Goal: Task Accomplishment & Management: Manage account settings

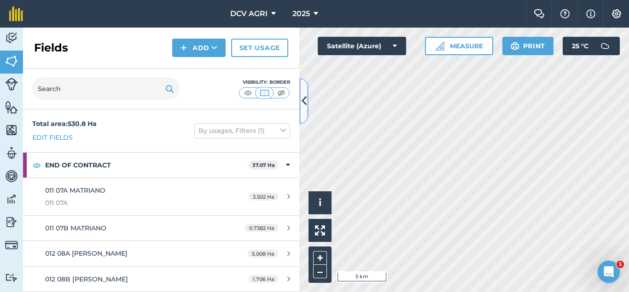
click at [304, 102] on icon at bounding box center [304, 101] width 5 height 16
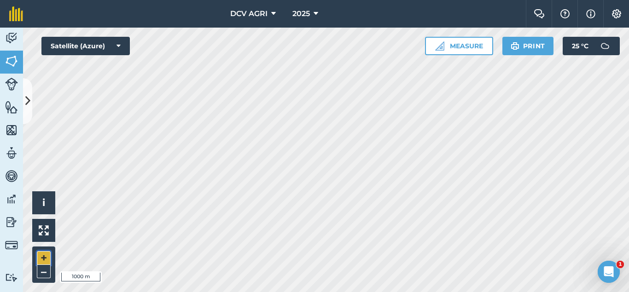
click at [43, 256] on button "+" at bounding box center [44, 258] width 14 height 14
click at [45, 253] on button "+" at bounding box center [44, 258] width 14 height 14
click at [40, 275] on button "–" at bounding box center [44, 271] width 14 height 13
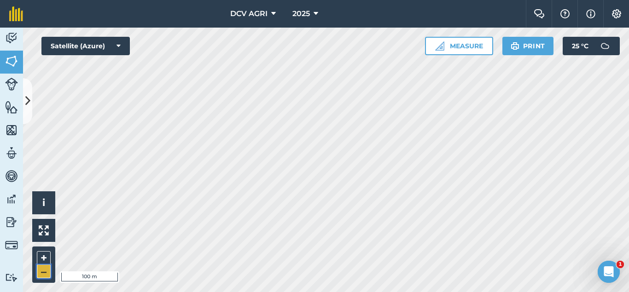
click at [40, 275] on button "–" at bounding box center [44, 271] width 14 height 13
click at [44, 254] on button "+" at bounding box center [44, 258] width 14 height 14
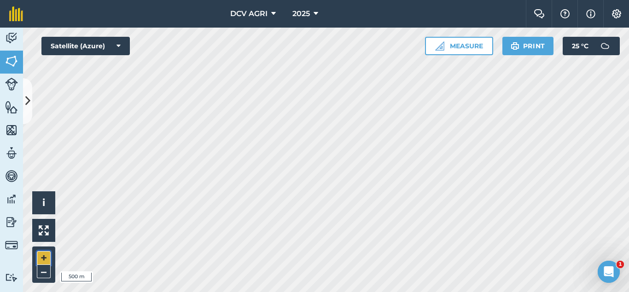
click at [44, 254] on button "+" at bounding box center [44, 258] width 14 height 14
click at [46, 269] on button "–" at bounding box center [44, 271] width 14 height 13
click at [43, 273] on button "–" at bounding box center [44, 271] width 14 height 13
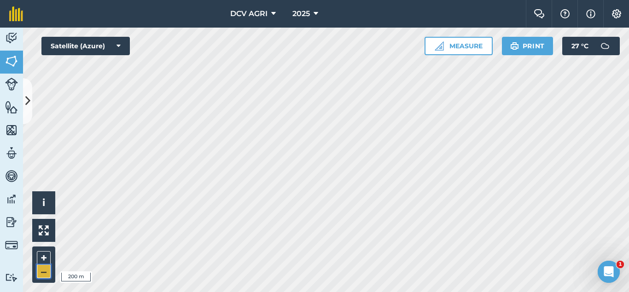
click at [43, 273] on button "–" at bounding box center [44, 271] width 14 height 13
click at [45, 258] on button "+" at bounding box center [44, 258] width 14 height 14
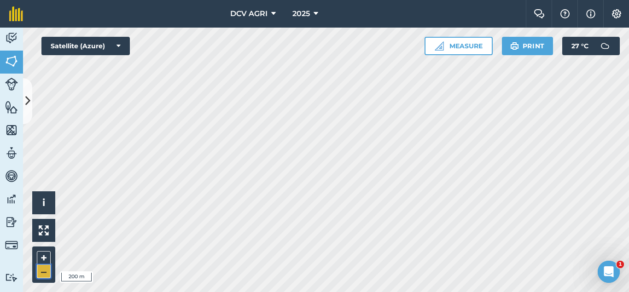
click at [38, 268] on button "–" at bounding box center [44, 271] width 14 height 13
click at [47, 256] on button "+" at bounding box center [44, 258] width 14 height 14
click at [40, 259] on button "+" at bounding box center [44, 258] width 14 height 14
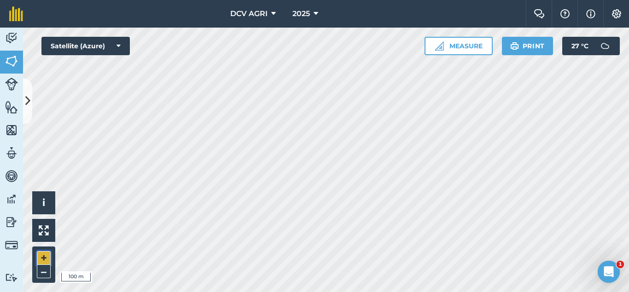
click at [46, 260] on button "+" at bounding box center [44, 258] width 14 height 14
click at [44, 270] on button "–" at bounding box center [44, 271] width 14 height 13
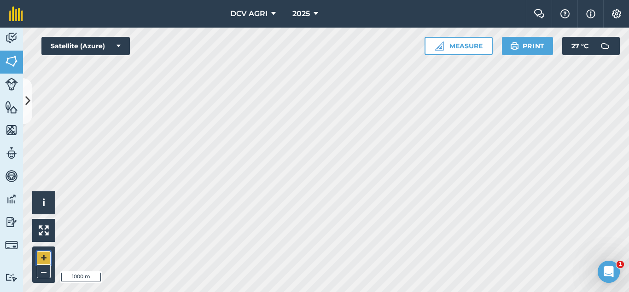
click at [48, 261] on button "+" at bounding box center [44, 258] width 14 height 14
click at [46, 260] on button "+" at bounding box center [44, 258] width 14 height 14
click at [311, 16] on div "DCV AGRI 2025 Farm Chat Help Info Settings DCV AGRI - 2025 Reproduced with the …" at bounding box center [314, 146] width 629 height 292
click at [50, 273] on button "–" at bounding box center [44, 271] width 14 height 13
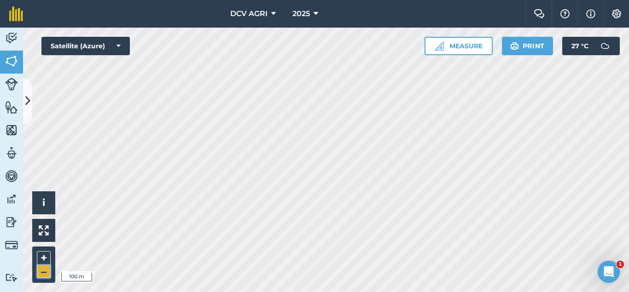
click at [50, 273] on button "–" at bounding box center [44, 271] width 14 height 13
click at [44, 257] on button "+" at bounding box center [44, 258] width 14 height 14
click at [40, 258] on button "+" at bounding box center [44, 258] width 14 height 14
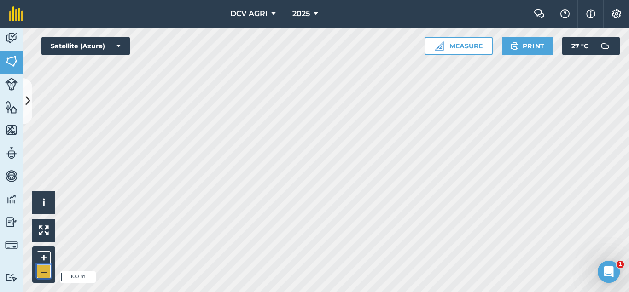
click at [40, 268] on button "–" at bounding box center [44, 271] width 14 height 13
click at [41, 261] on button "+" at bounding box center [44, 258] width 14 height 14
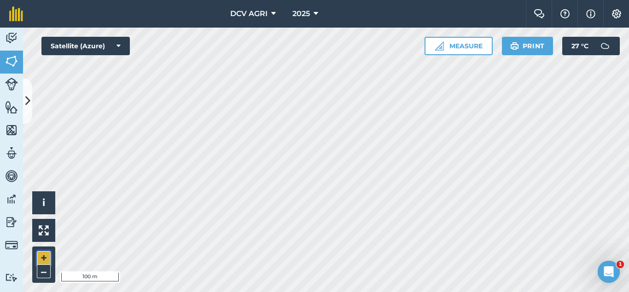
click at [44, 256] on button "+" at bounding box center [44, 258] width 14 height 14
